Goal: Navigation & Orientation: Understand site structure

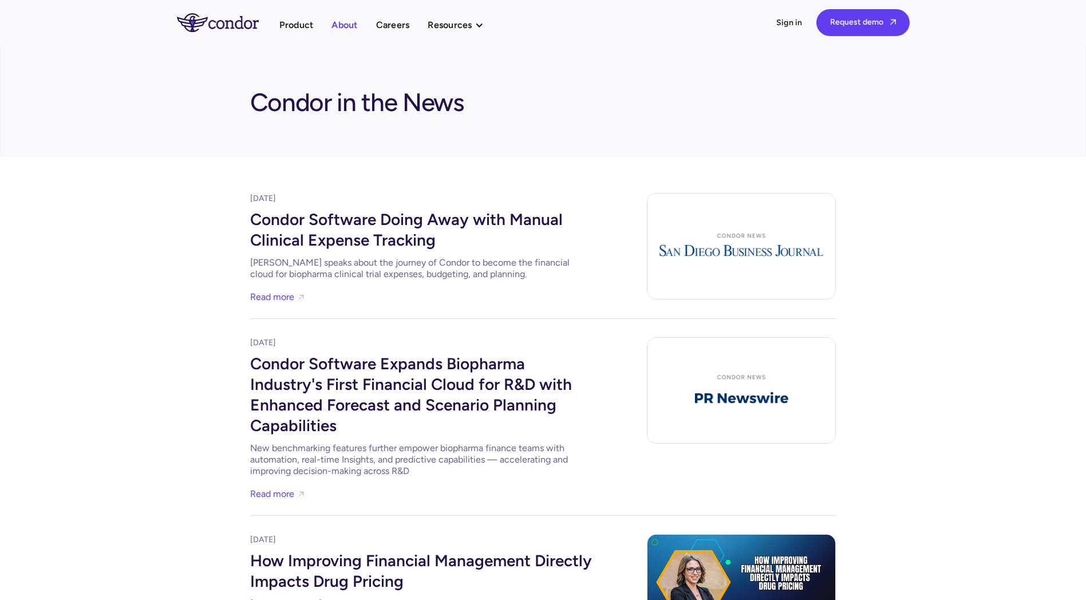
click at [349, 26] on link "About" at bounding box center [344, 24] width 26 height 15
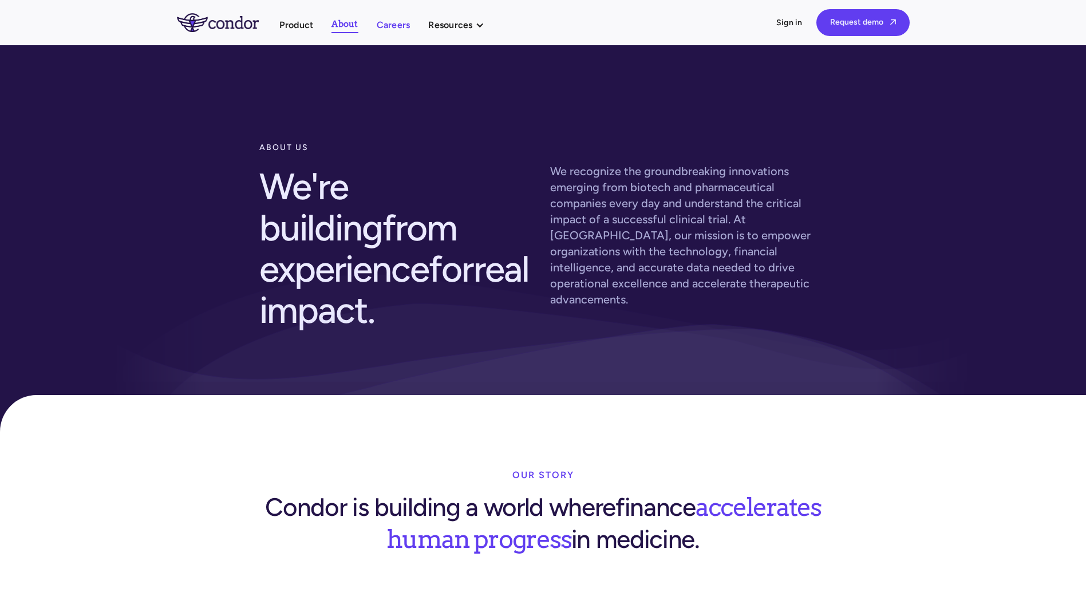
click at [397, 21] on link "Careers" at bounding box center [394, 24] width 34 height 15
click at [299, 27] on link "Product" at bounding box center [296, 24] width 34 height 15
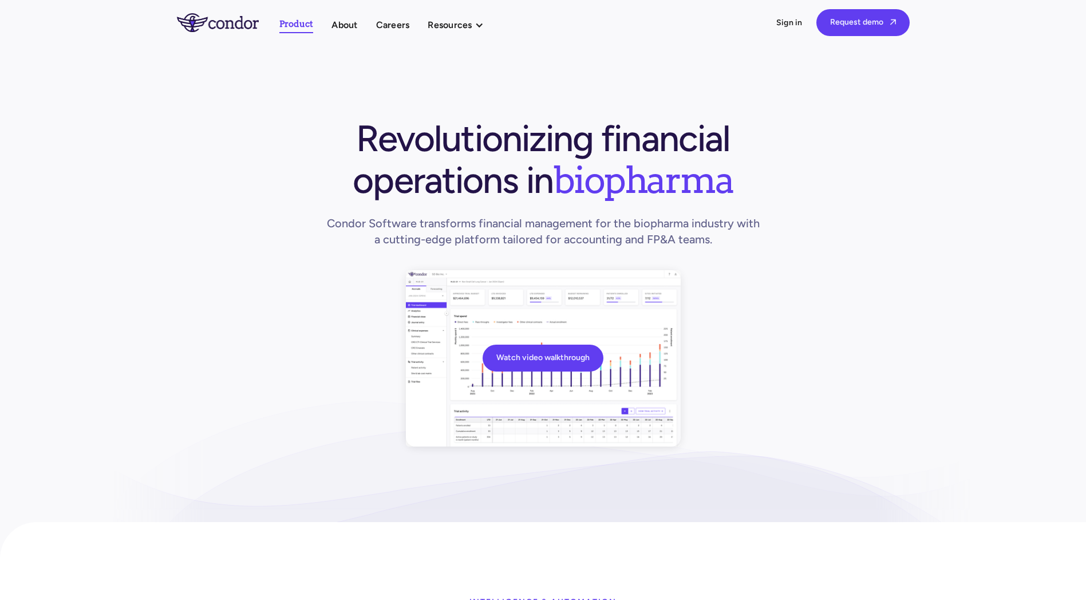
click at [208, 28] on img "home" at bounding box center [218, 22] width 82 height 18
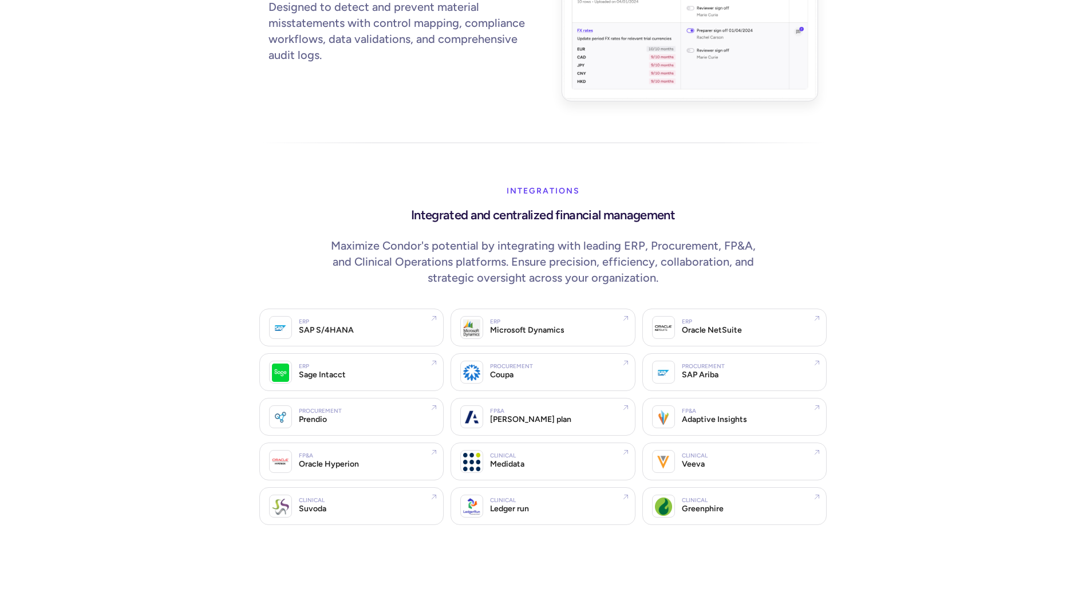
scroll to position [2060, 0]
drag, startPoint x: 120, startPoint y: 359, endPoint x: 106, endPoint y: 286, distance: 74.5
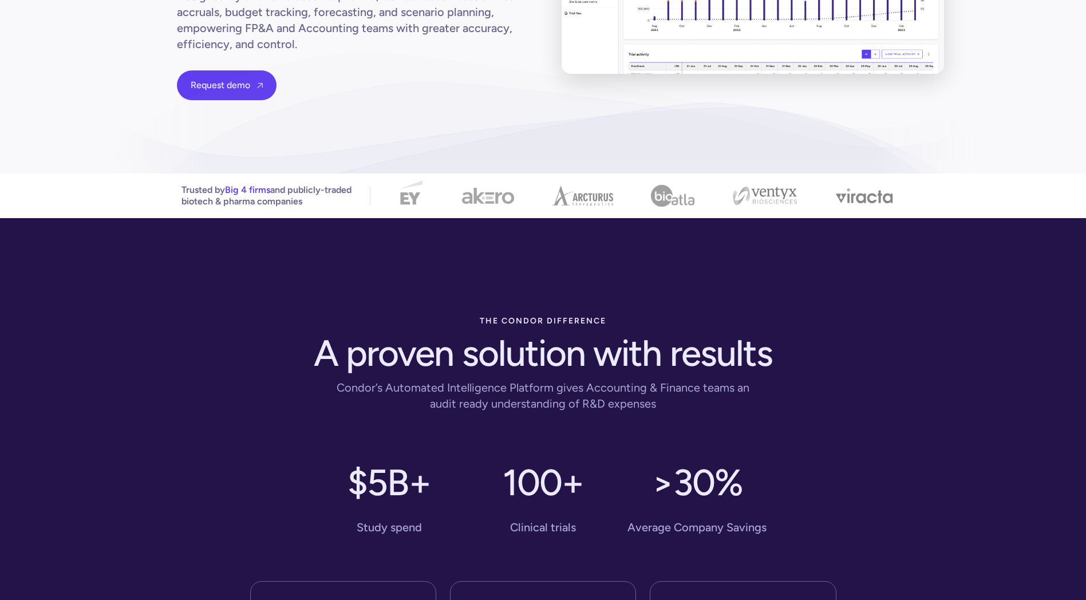
scroll to position [0, 0]
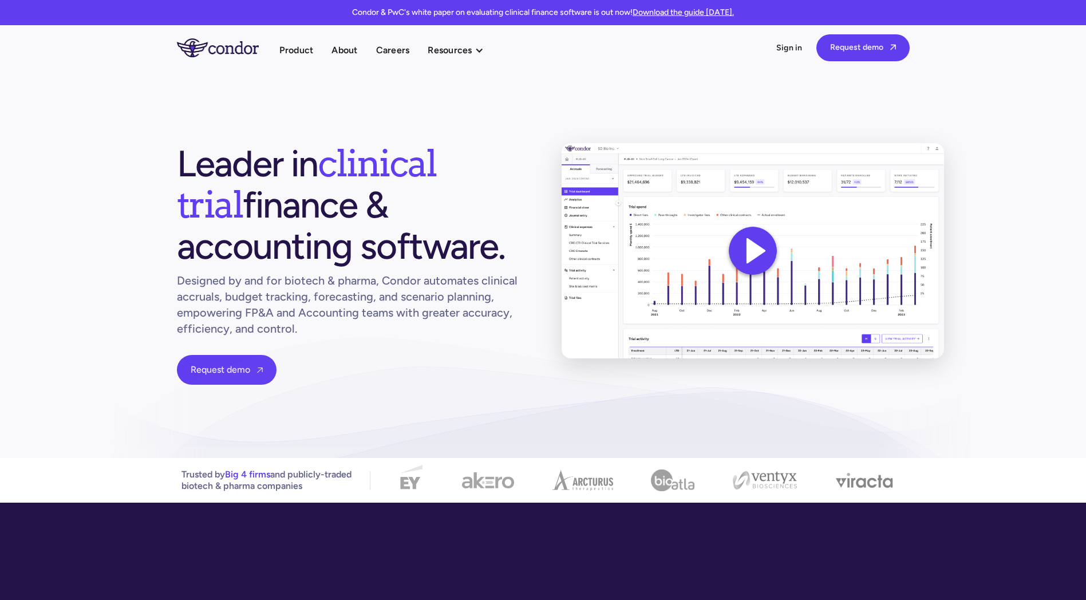
drag, startPoint x: 156, startPoint y: 478, endPoint x: 172, endPoint y: 254, distance: 224.9
click at [295, 56] on link "Product" at bounding box center [296, 49] width 34 height 15
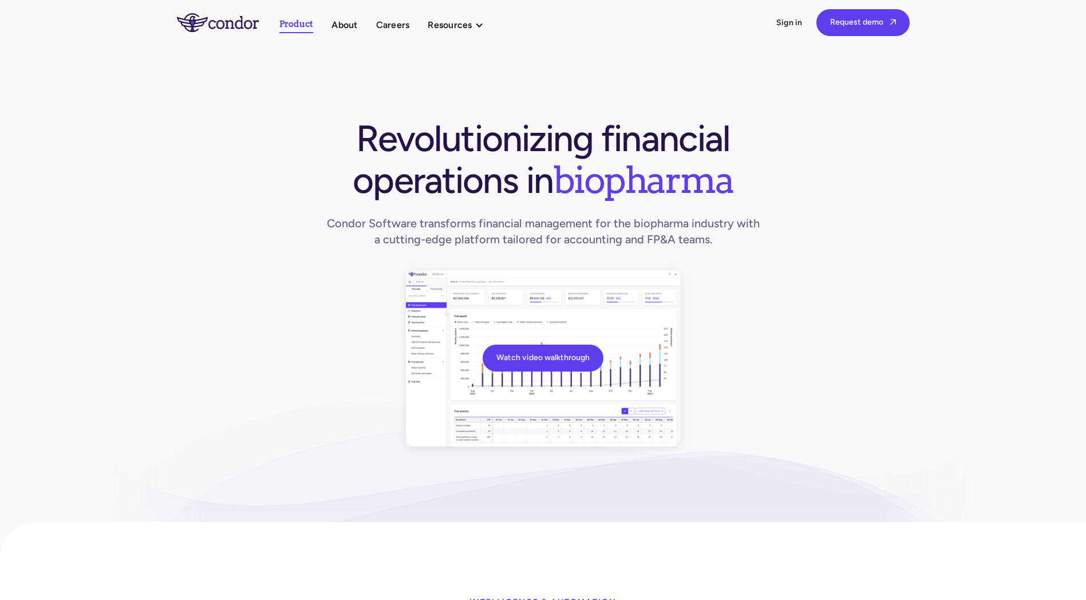
drag, startPoint x: 164, startPoint y: 311, endPoint x: 167, endPoint y: 118, distance: 192.9
